Goal: Information Seeking & Learning: Understand process/instructions

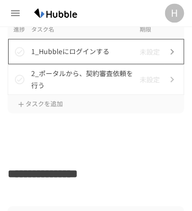
scroll to position [499, 0]
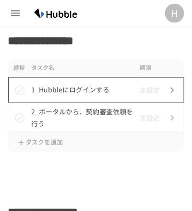
click at [88, 93] on p "1_Hubbleにログインする" at bounding box center [83, 90] width 105 height 12
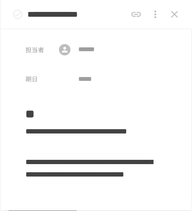
click at [178, 19] on icon "close drawer" at bounding box center [175, 15] width 12 height 12
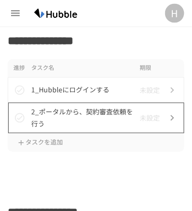
click at [87, 120] on p "2_ポータルから、契約審査依頼を行う" at bounding box center [83, 118] width 105 height 24
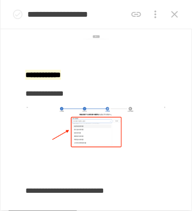
scroll to position [652, 0]
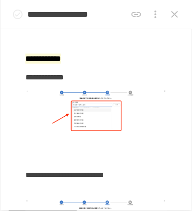
click at [61, 62] on b "**********" at bounding box center [42, 58] width 35 height 7
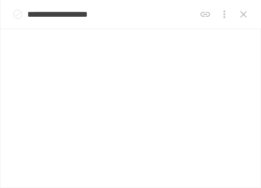
scroll to position [1453, 0]
click at [191, 15] on button "close drawer" at bounding box center [243, 14] width 19 height 19
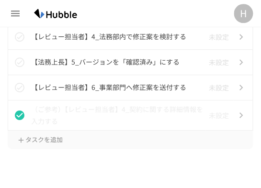
scroll to position [703, 0]
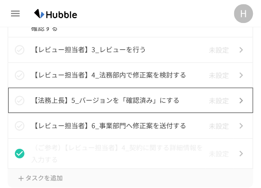
click at [108, 100] on p "【法務上長】5_バージョンを「確認済み」にする" at bounding box center [118, 100] width 175 height 12
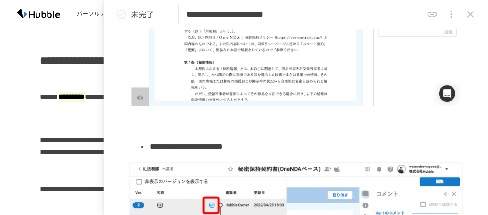
scroll to position [212, 0]
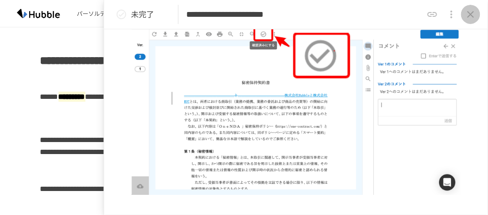
click at [191, 14] on icon "close drawer" at bounding box center [471, 15] width 12 height 12
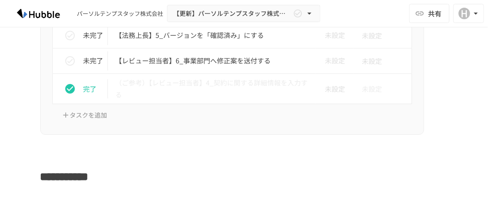
scroll to position [690, 0]
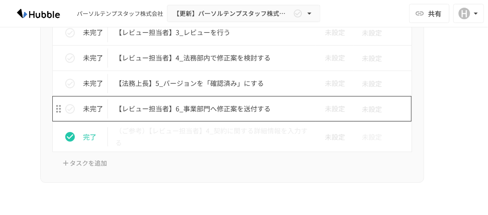
click at [191, 110] on p "【レビュー担当者】6_事業部門へ修正案を送付する" at bounding box center [212, 109] width 193 height 12
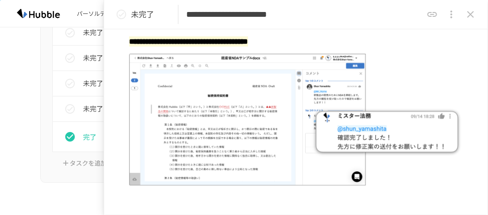
scroll to position [52, 0]
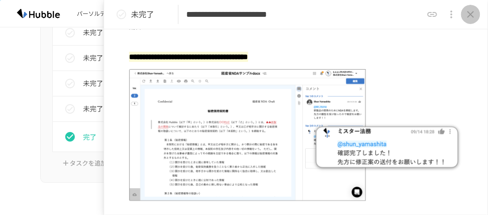
click at [191, 17] on icon "close drawer" at bounding box center [471, 15] width 12 height 12
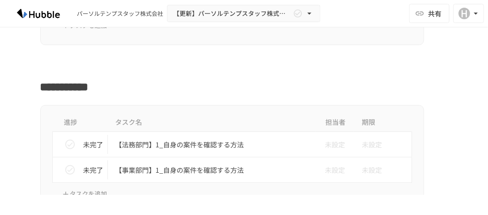
scroll to position [844, 0]
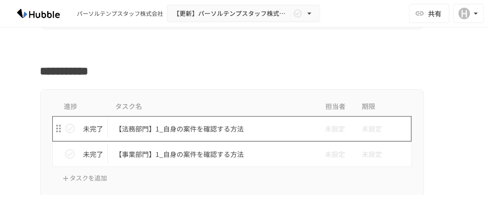
click at [191, 129] on p "【法務部門】1_自身の案件を確認する方法" at bounding box center [212, 129] width 193 height 12
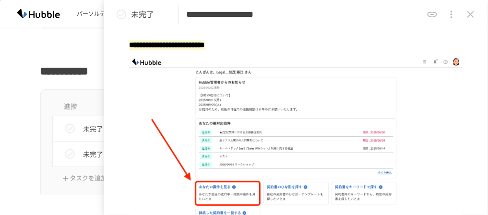
scroll to position [77, 0]
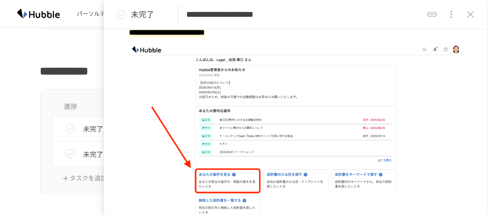
click at [191, 12] on icon "close drawer" at bounding box center [471, 15] width 12 height 12
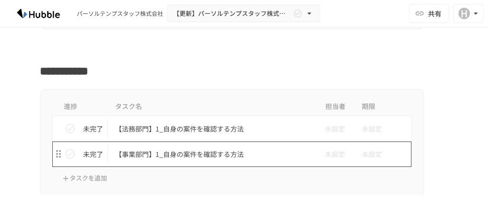
click at [191, 154] on p "【事業部門】1_自身の案件を確認する方法" at bounding box center [212, 154] width 193 height 12
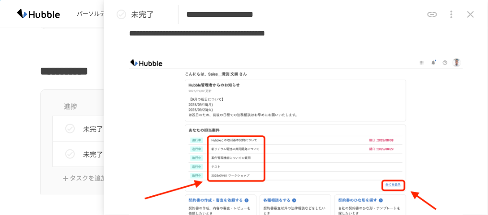
scroll to position [115, 0]
